Goal: Task Accomplishment & Management: Complete application form

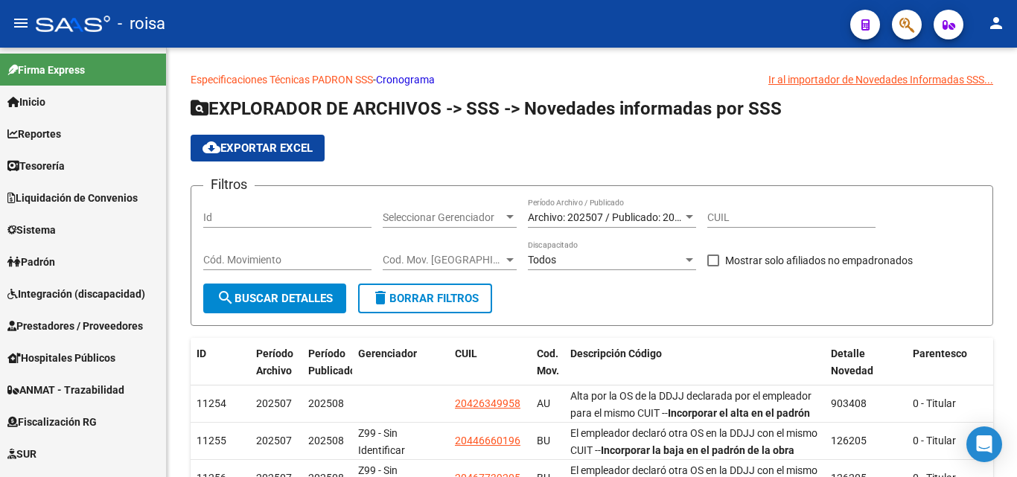
scroll to position [54, 0]
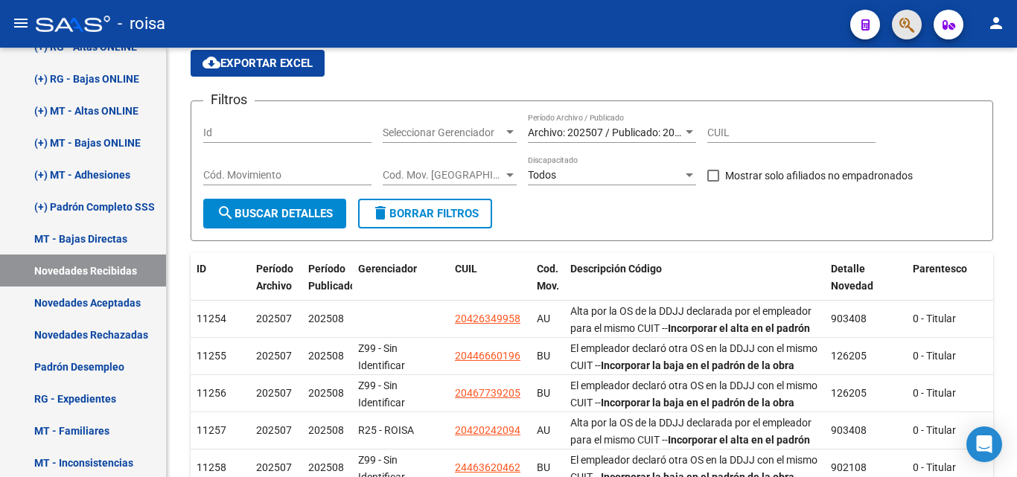
click at [899, 27] on button "button" at bounding box center [907, 25] width 30 height 30
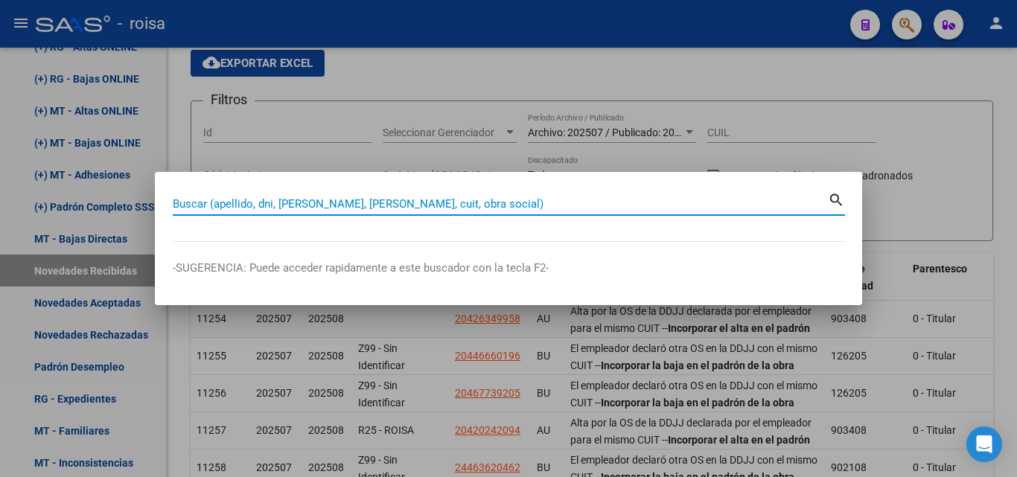
paste input "20450343073"
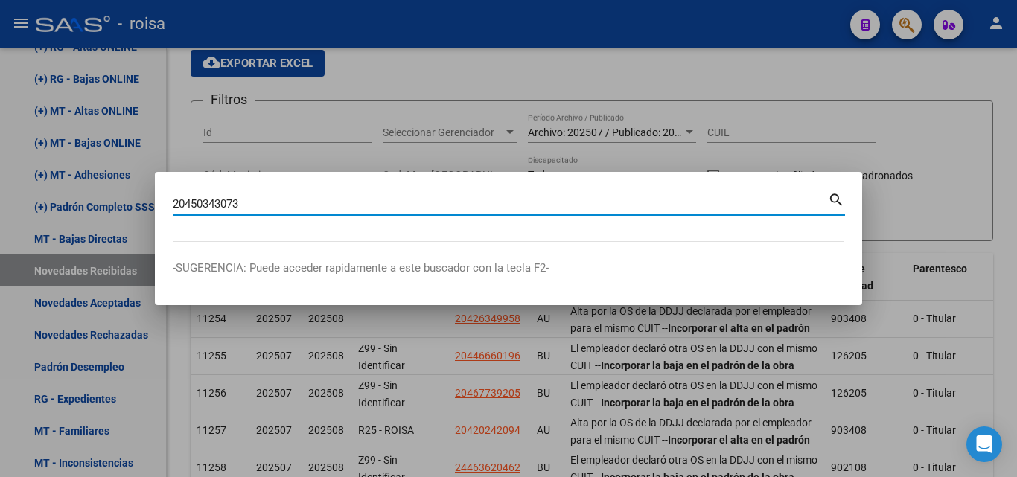
type input "20450343073"
click at [844, 197] on mat-icon "search" at bounding box center [836, 199] width 17 height 18
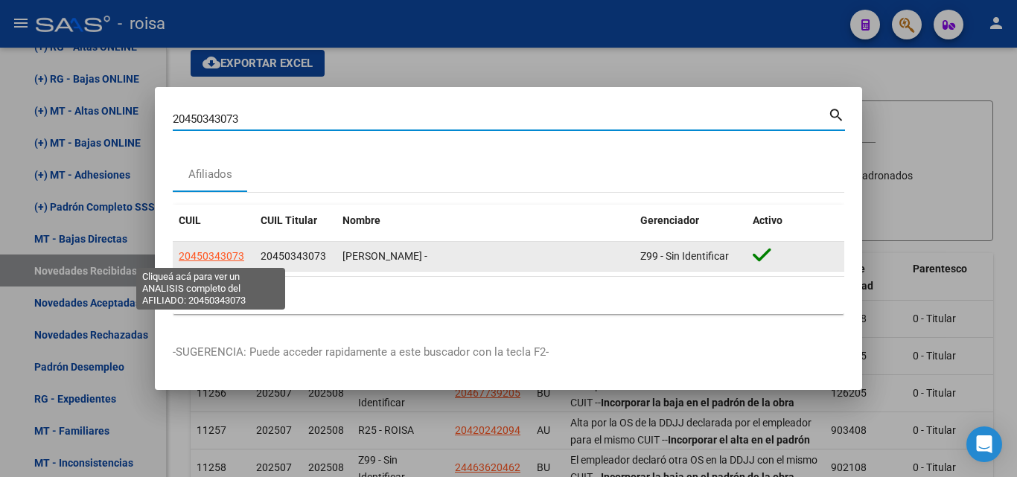
click at [226, 258] on span "20450343073" at bounding box center [212, 256] width 66 height 12
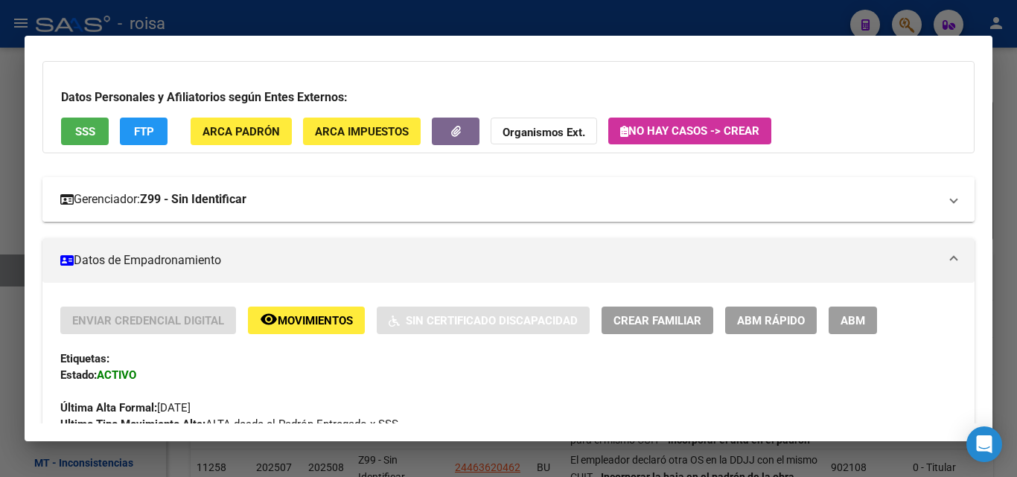
scroll to position [149, 0]
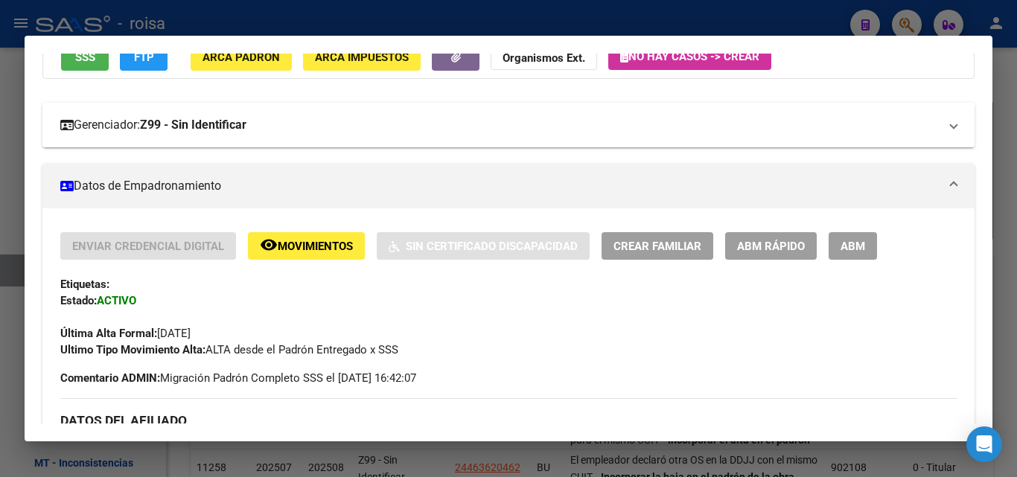
click at [238, 127] on strong "Z99 - Sin Identificar" at bounding box center [193, 125] width 106 height 18
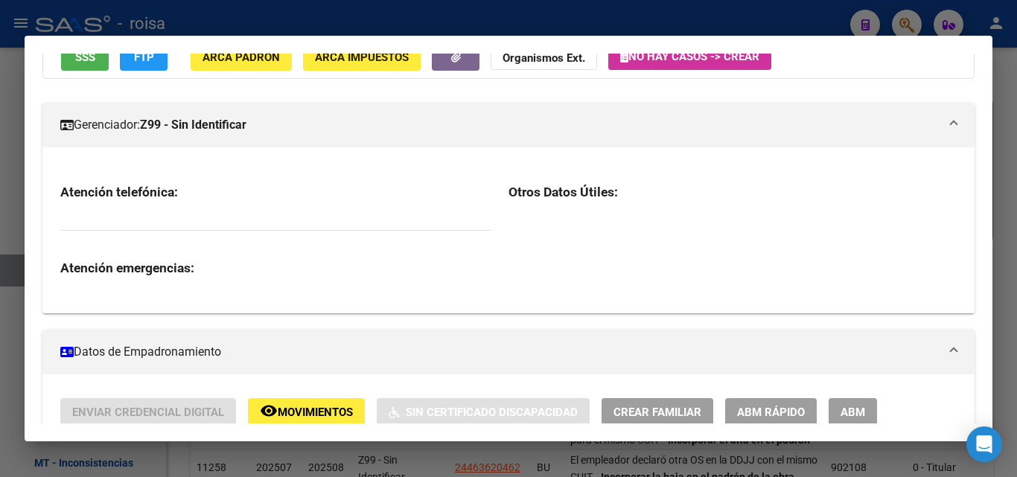
click at [108, 123] on mat-panel-title "Gerenciador: Z99 - Sin Identificar" at bounding box center [499, 125] width 879 height 18
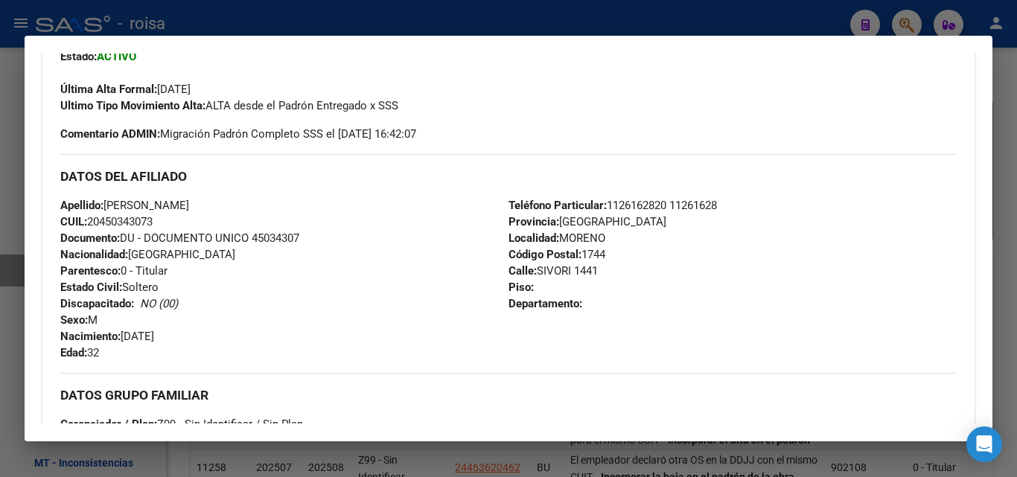
scroll to position [278, 0]
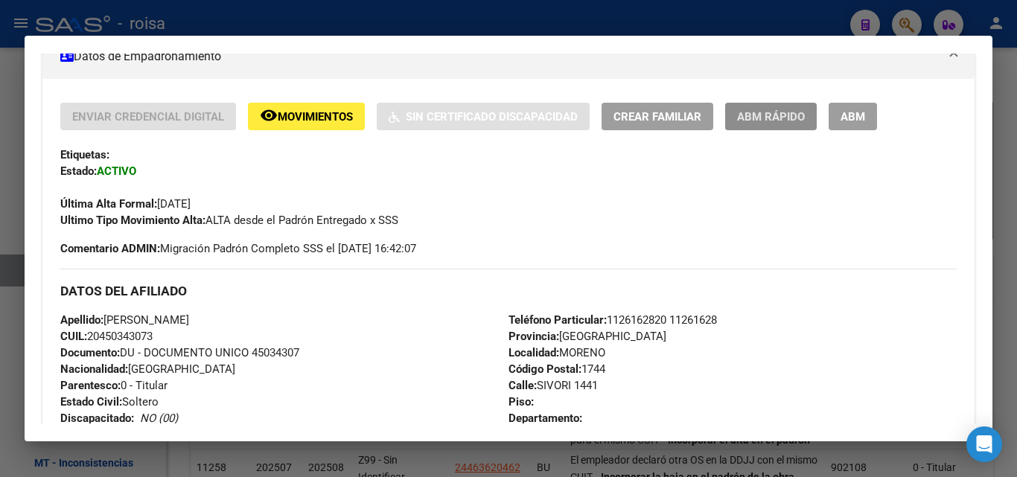
click at [753, 115] on span "ABM Rápido" at bounding box center [771, 116] width 68 height 13
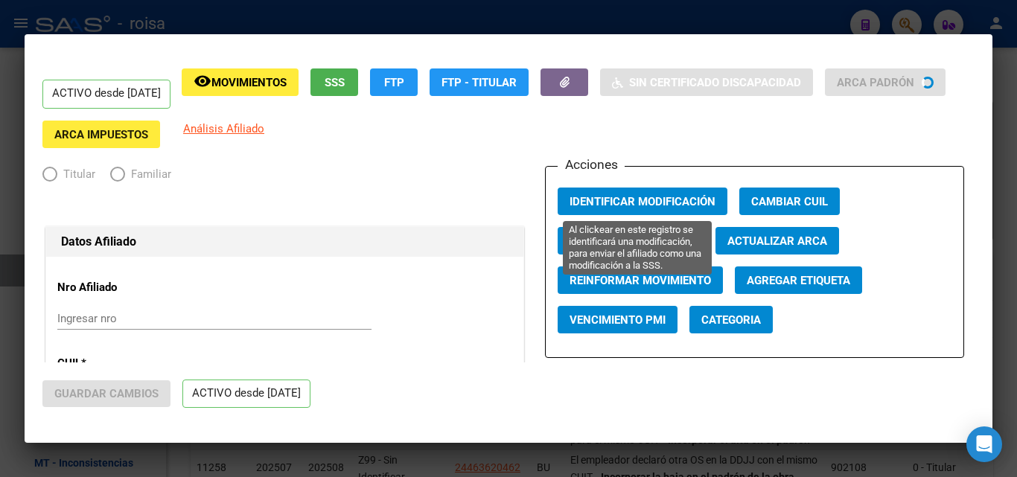
radio input "true"
type input "30-70732038-5"
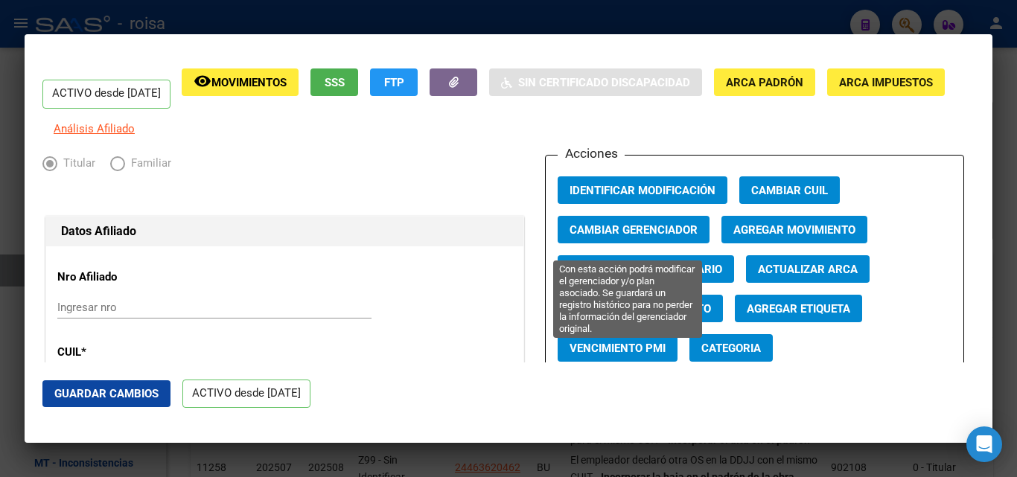
click at [680, 232] on button "Cambiar Gerenciador" at bounding box center [634, 230] width 152 height 28
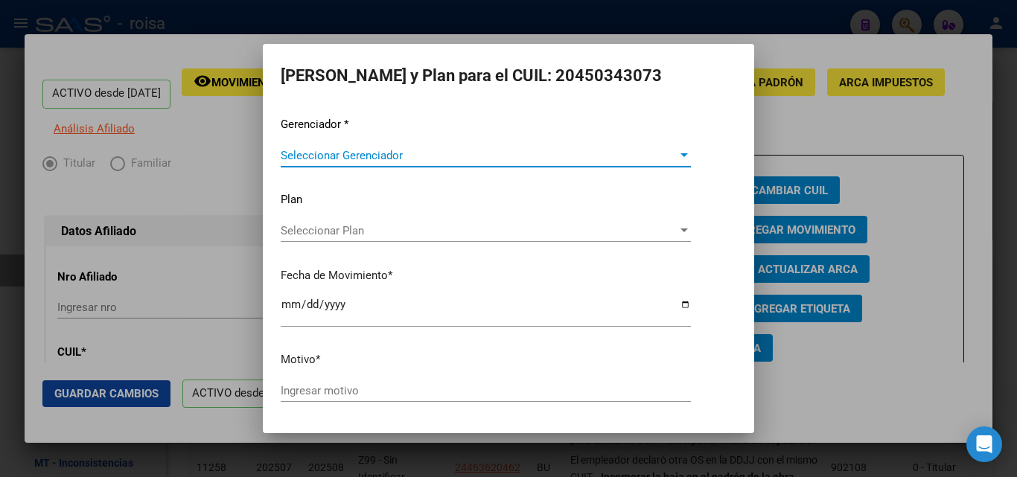
click at [383, 235] on span "Seleccionar Plan" at bounding box center [479, 230] width 397 height 13
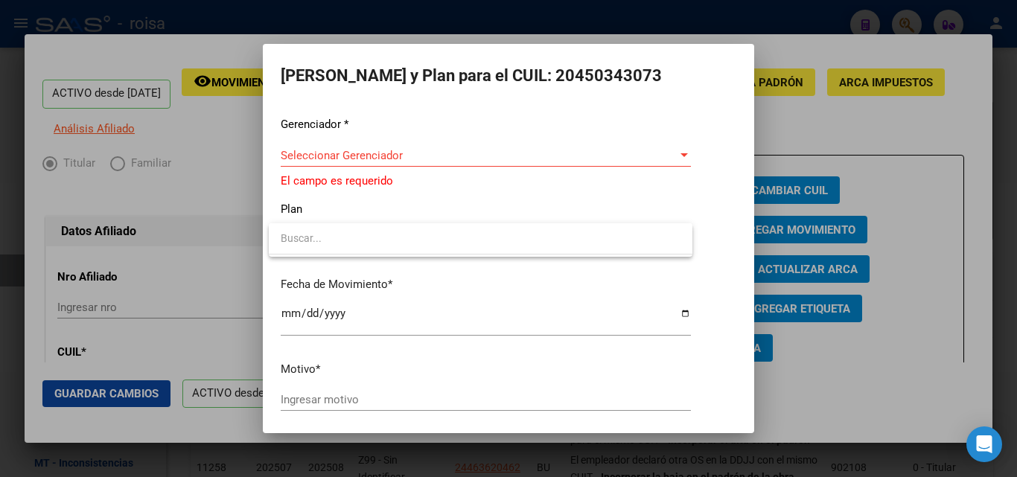
click at [476, 189] on div at bounding box center [508, 238] width 1017 height 477
click at [471, 162] on div "Seleccionar Gerenciador Seleccionar Gerenciador" at bounding box center [486, 155] width 410 height 22
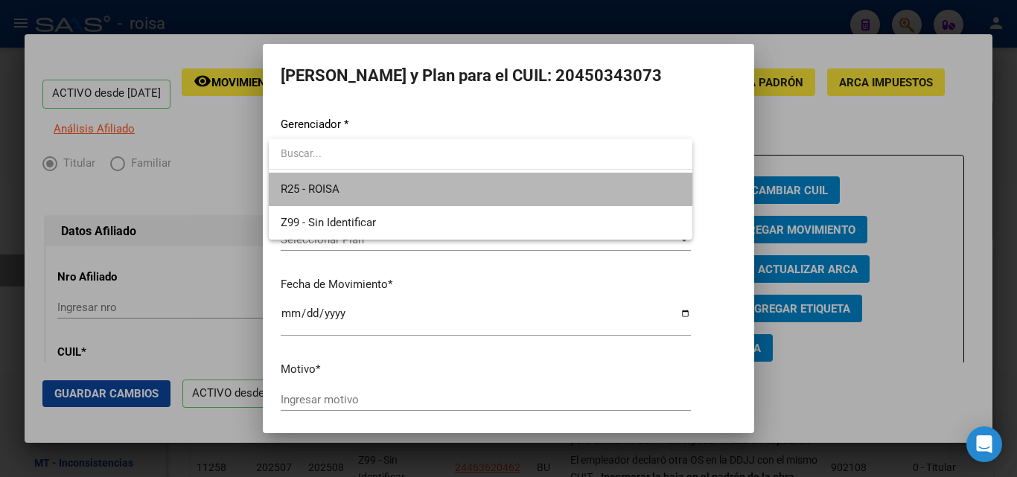
click at [374, 197] on span "R25 - ROISA" at bounding box center [481, 190] width 400 height 34
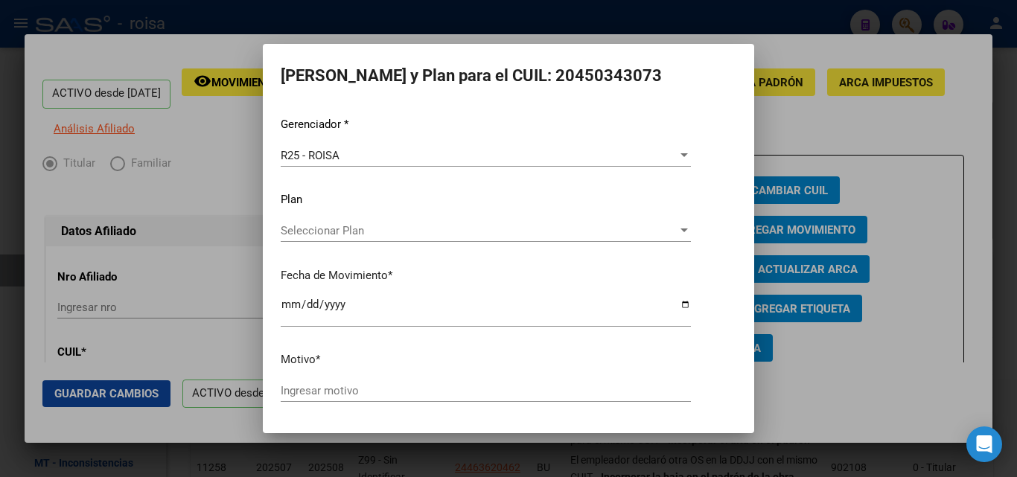
click at [127, 394] on div at bounding box center [508, 238] width 1017 height 477
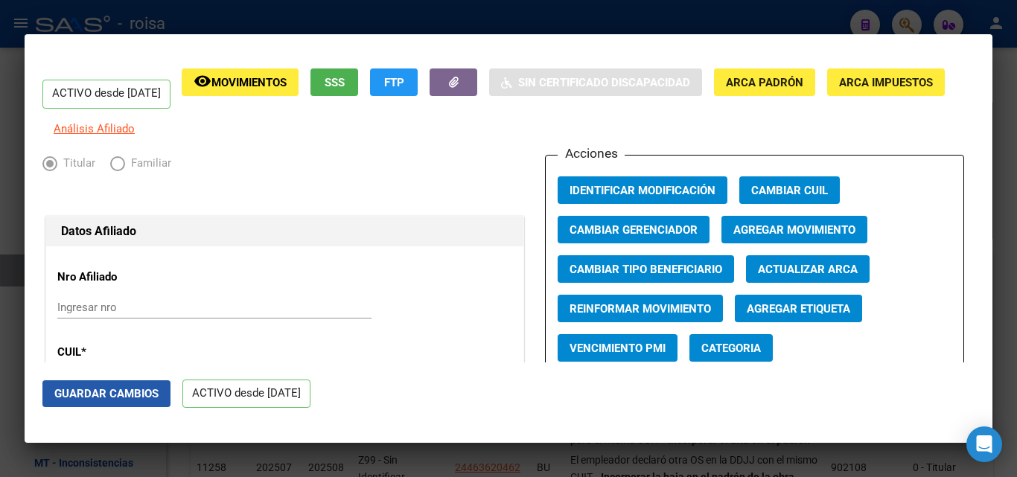
click at [106, 395] on span "Guardar Cambios" at bounding box center [106, 393] width 104 height 13
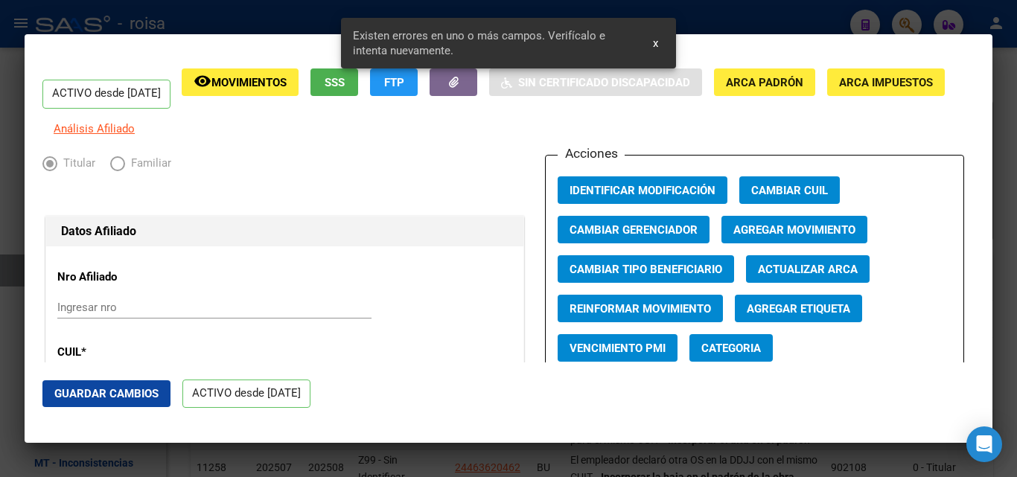
click at [654, 41] on span "x" at bounding box center [655, 42] width 5 height 13
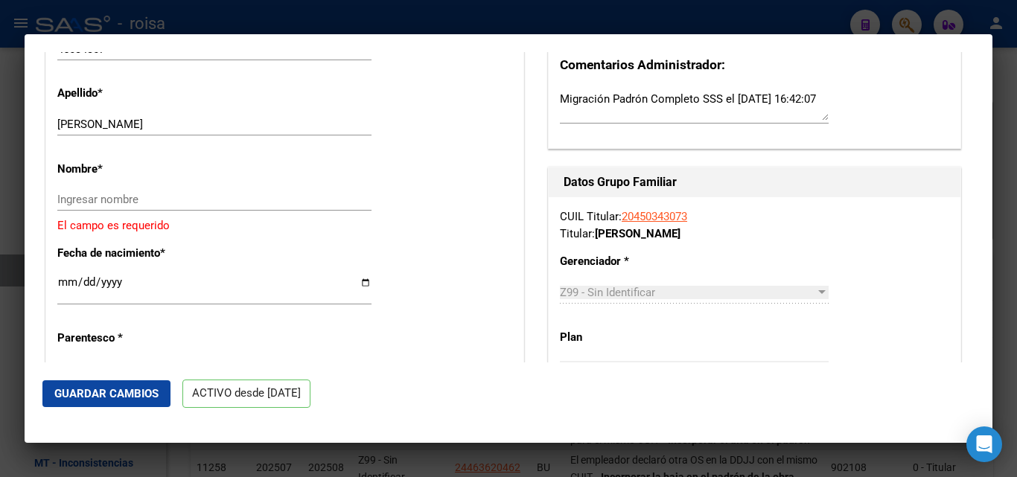
scroll to position [521, 0]
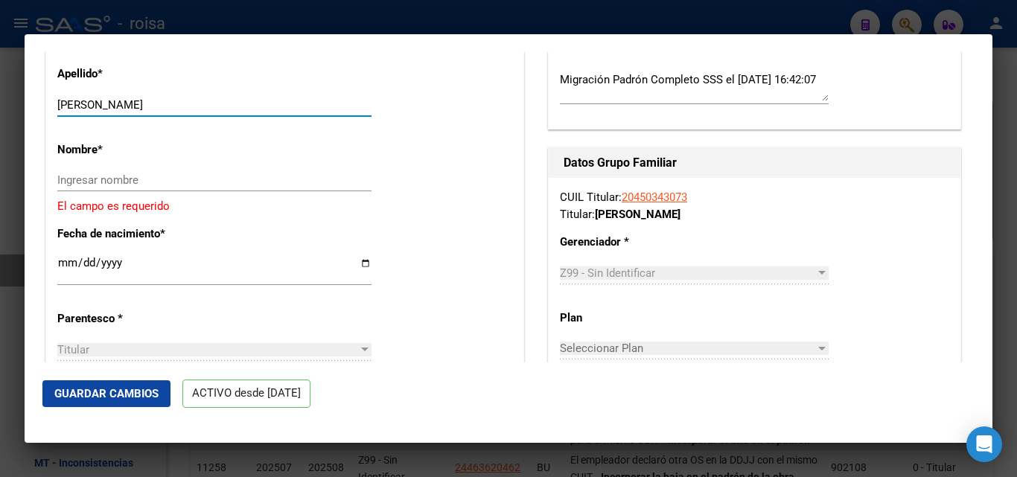
drag, startPoint x: 221, startPoint y: 115, endPoint x: 112, endPoint y: 112, distance: 108.8
click at [112, 112] on input "[PERSON_NAME]" at bounding box center [214, 104] width 314 height 13
type input "FIORENZA"
click at [133, 186] on input "Ingresar nombre" at bounding box center [214, 179] width 314 height 13
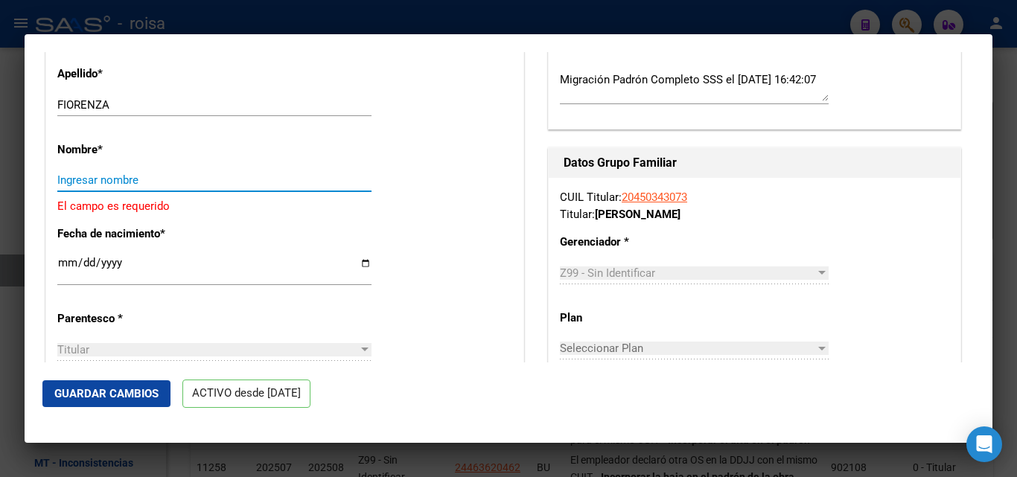
paste input "[PERSON_NAME]"
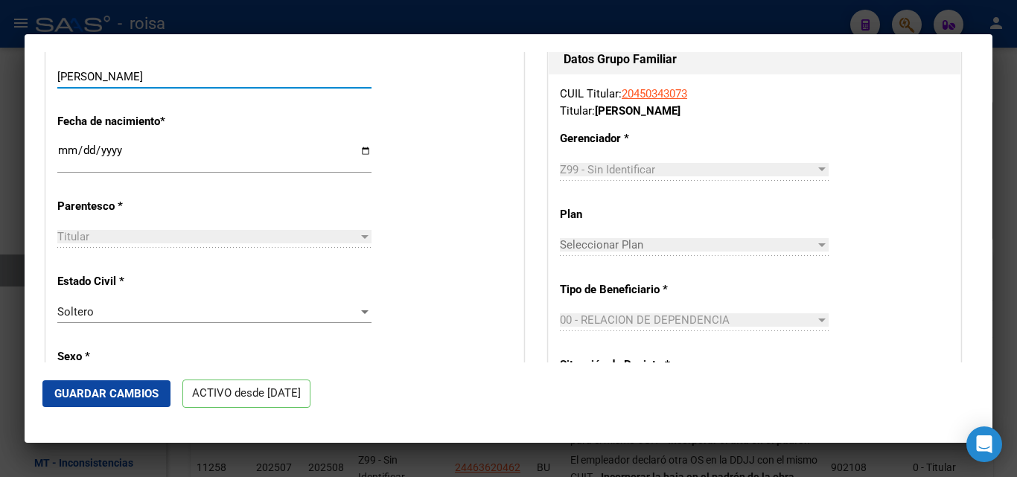
scroll to position [670, 0]
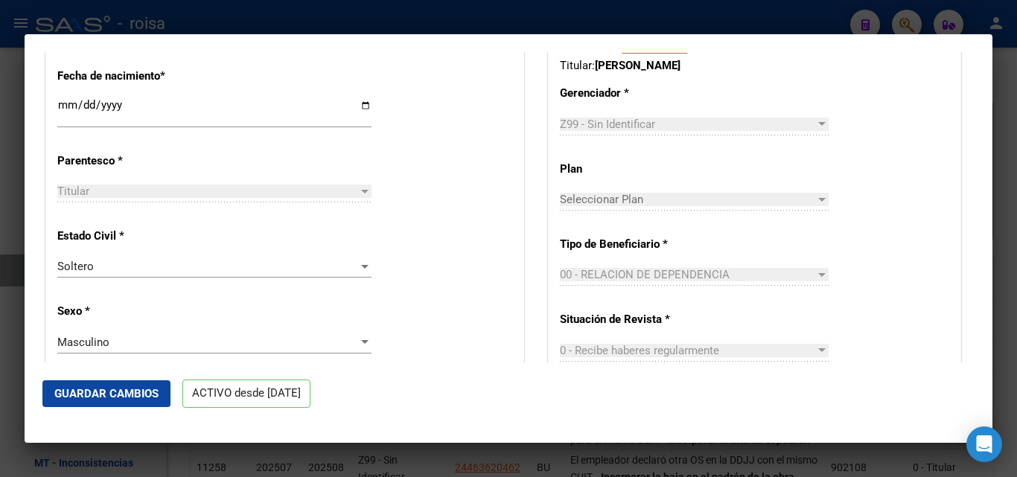
type input "[PERSON_NAME]"
click at [170, 198] on div "Titular" at bounding box center [207, 191] width 301 height 13
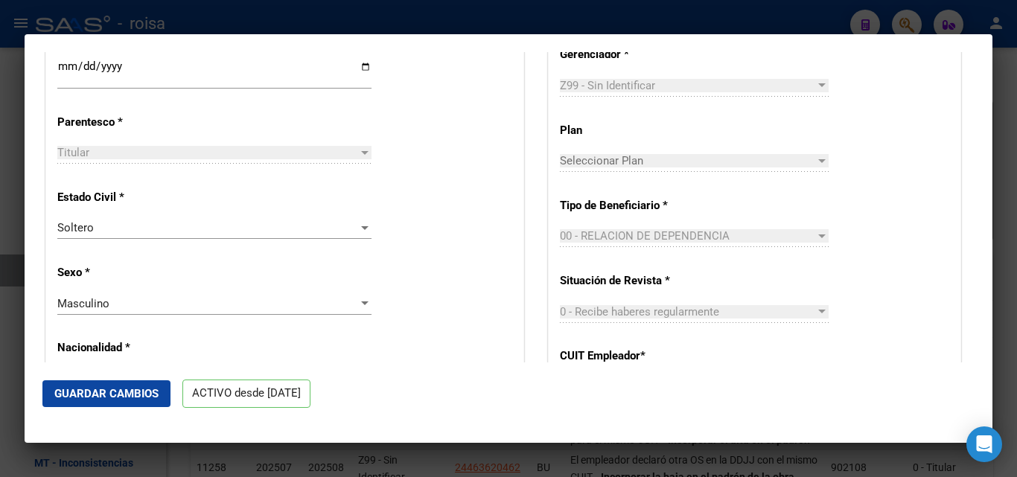
scroll to position [745, 0]
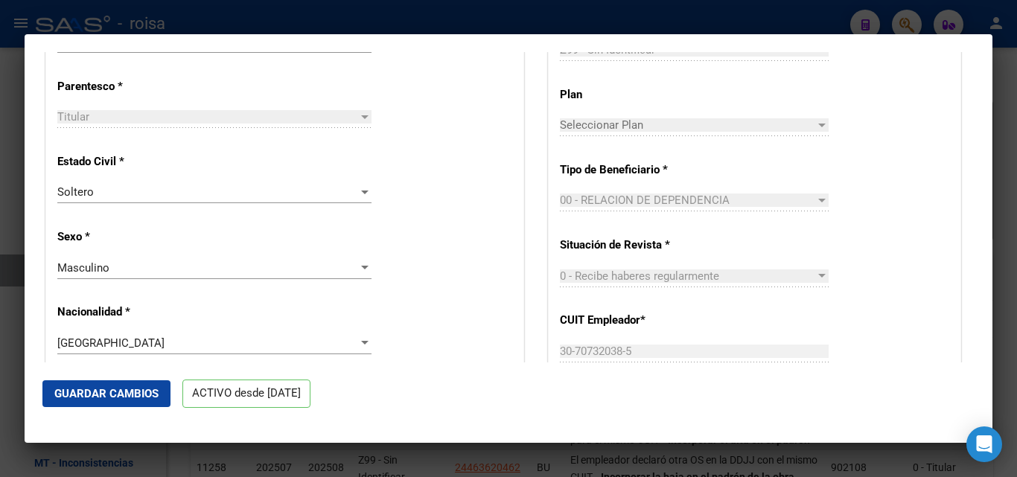
click at [141, 393] on span "Guardar Cambios" at bounding box center [106, 393] width 104 height 13
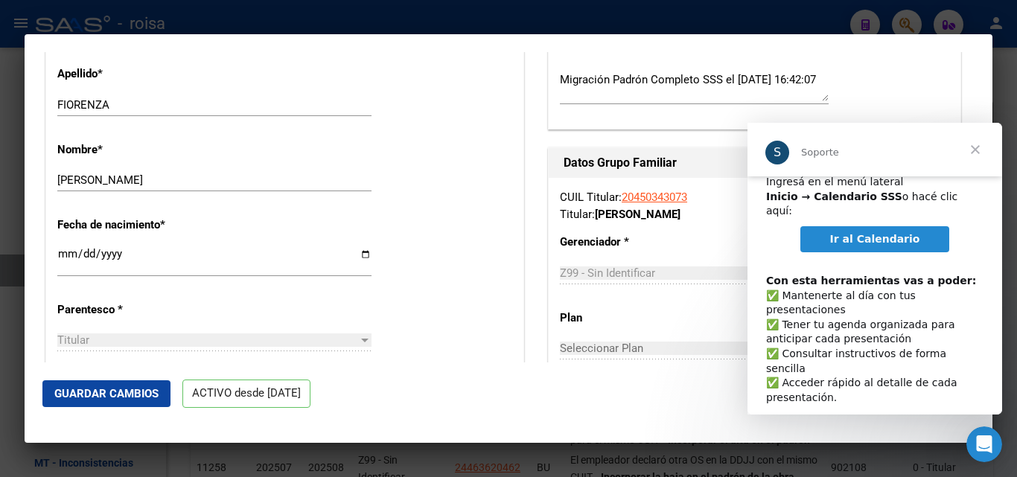
scroll to position [77, 0]
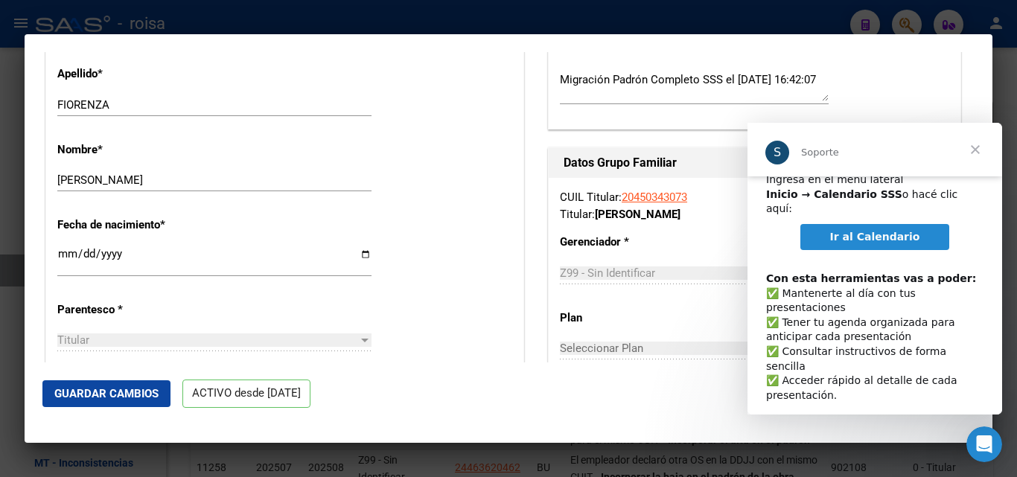
click at [892, 231] on span "Ir al Calendario" at bounding box center [875, 237] width 90 height 12
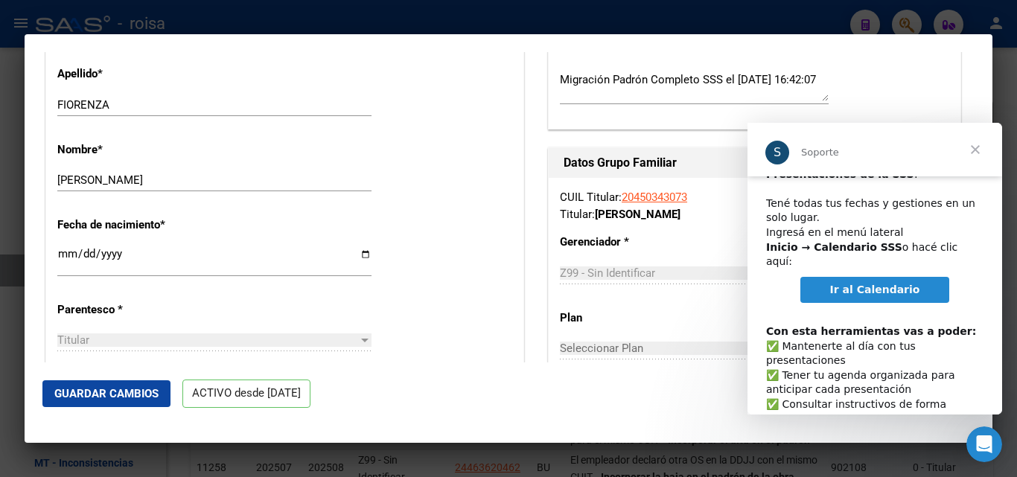
scroll to position [0, 0]
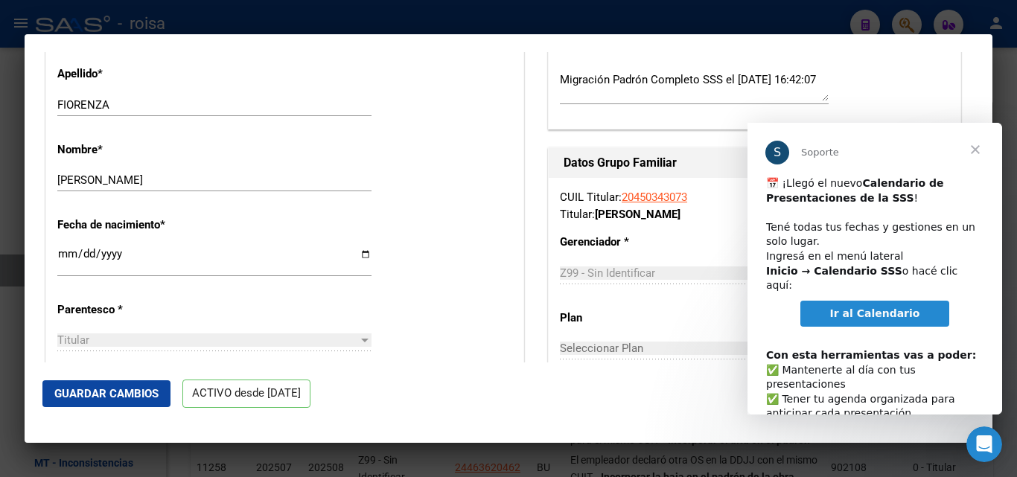
click at [998, 54] on div at bounding box center [508, 238] width 1017 height 477
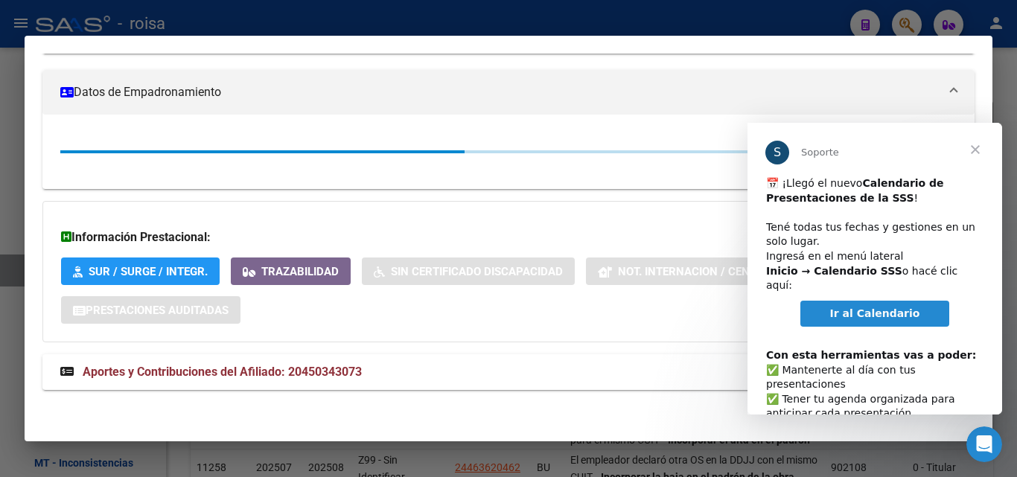
scroll to position [278, 0]
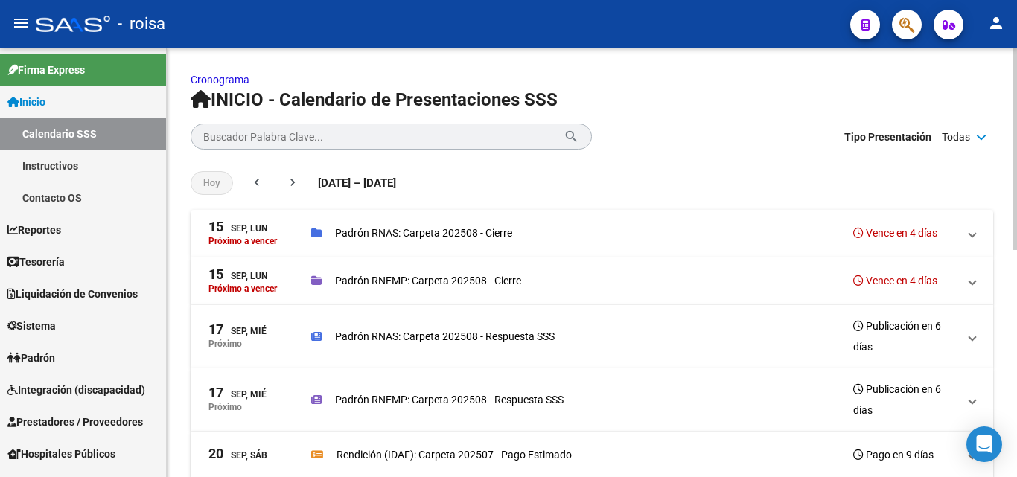
scroll to position [74, 0]
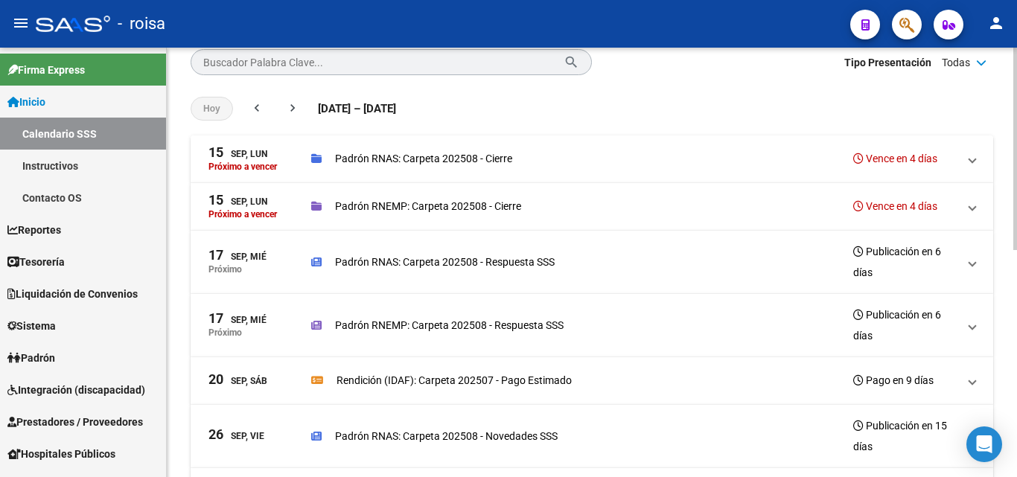
click at [419, 162] on p "Padrón RNAS: Carpeta 202508 - Cierre" at bounding box center [423, 158] width 177 height 16
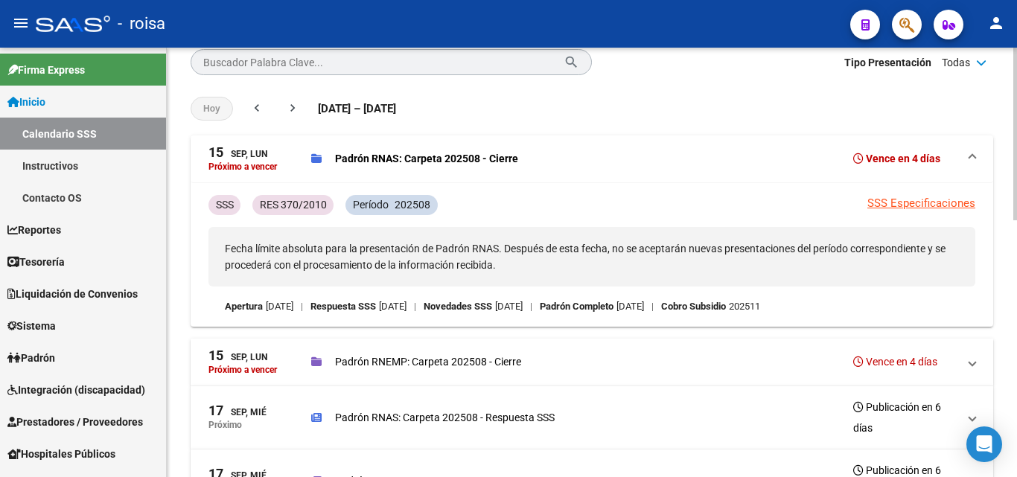
drag, startPoint x: 497, startPoint y: 201, endPoint x: 934, endPoint y: 201, distance: 437.8
click at [934, 201] on link "SSS Especificaciones" at bounding box center [921, 203] width 108 height 13
click at [468, 365] on p "Padrón RNEMP: Carpeta 202508 - Cierre" at bounding box center [428, 362] width 186 height 16
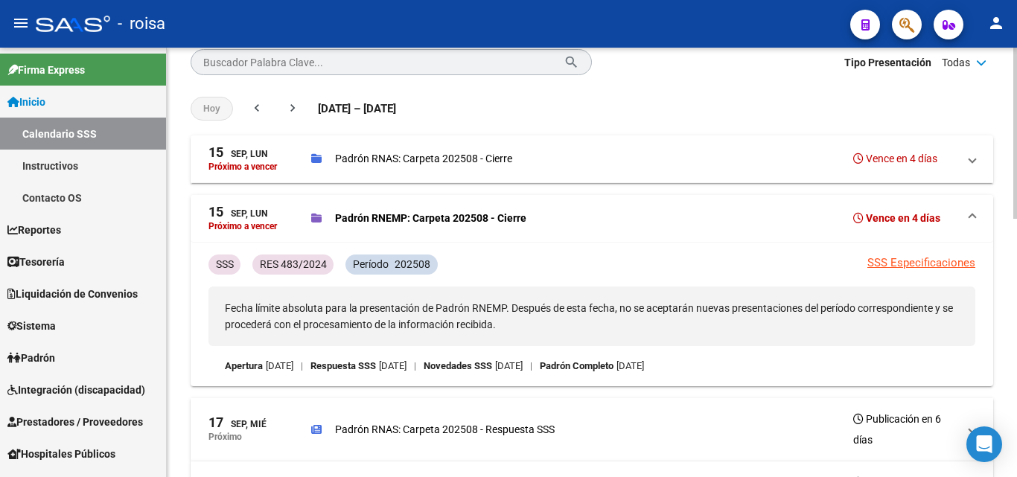
click at [389, 221] on p "Padrón RNEMP: Carpeta 202508 - Cierre" at bounding box center [430, 218] width 191 height 16
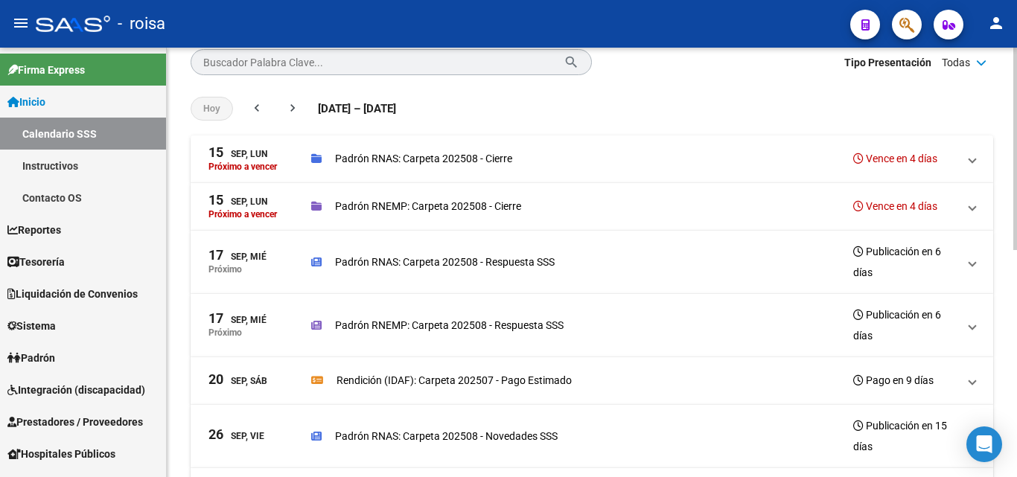
click at [397, 199] on p "Padrón RNEMP: Carpeta 202508 - Cierre" at bounding box center [428, 206] width 186 height 16
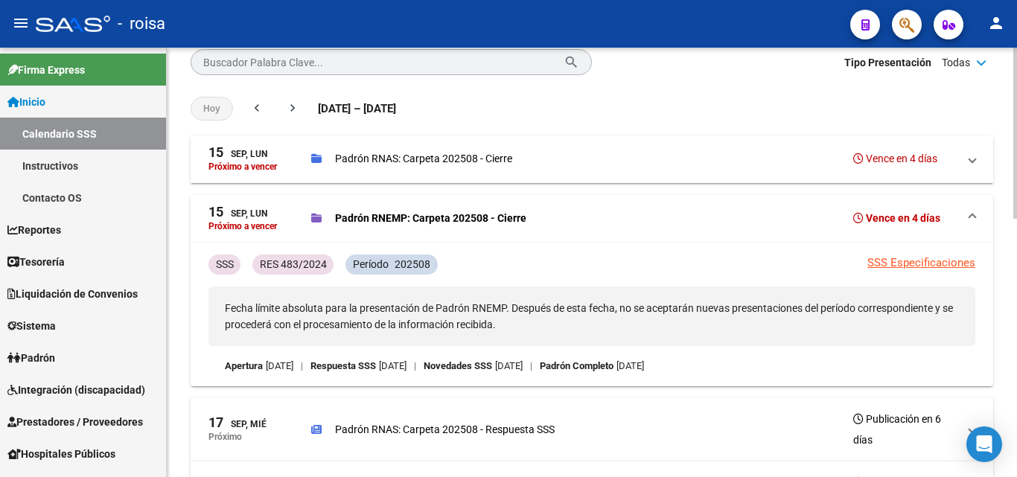
click at [879, 263] on link "SSS Especificaciones" at bounding box center [921, 262] width 108 height 13
